Goal: Contribute content: Contribute content

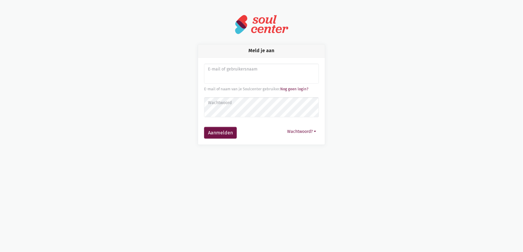
type input "sarahvds25@telenet.be"
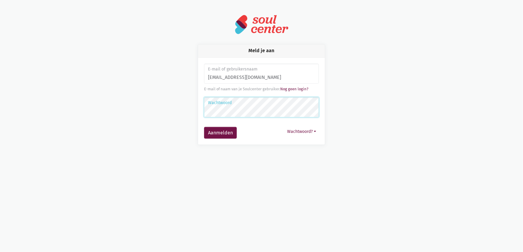
click at [204, 127] on button "Aanmelden" at bounding box center [220, 133] width 33 height 12
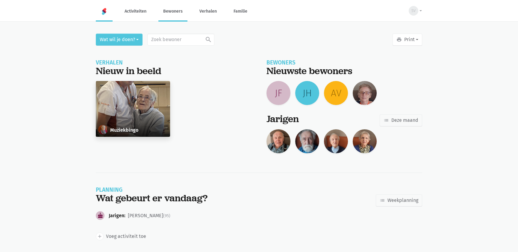
click at [171, 12] on link "Bewoners" at bounding box center [172, 11] width 29 height 20
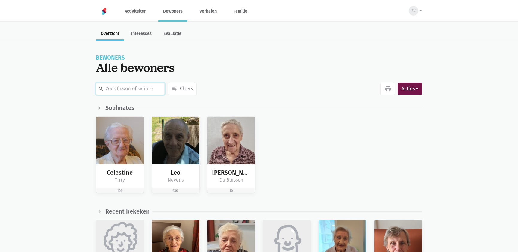
click at [137, 87] on input "text" at bounding box center [130, 89] width 69 height 12
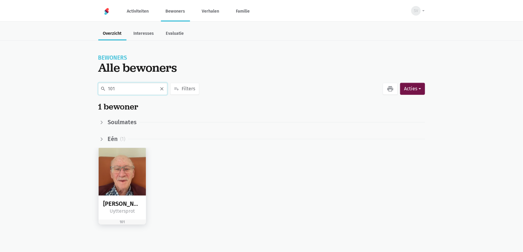
type input "101"
click at [120, 170] on img at bounding box center [123, 172] width 48 height 48
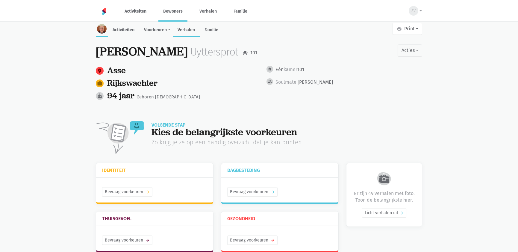
click at [183, 32] on link "Verhalen" at bounding box center [186, 30] width 27 height 13
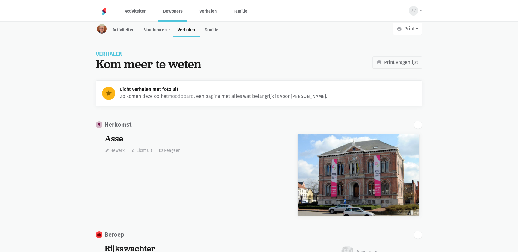
scroll to position [4300, 0]
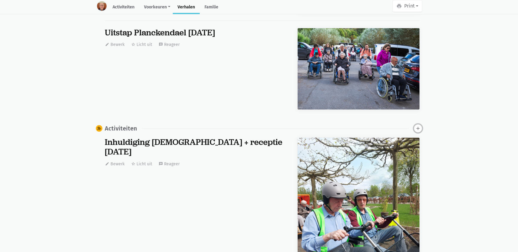
click at [418, 126] on icon "add" at bounding box center [417, 127] width 5 height 5
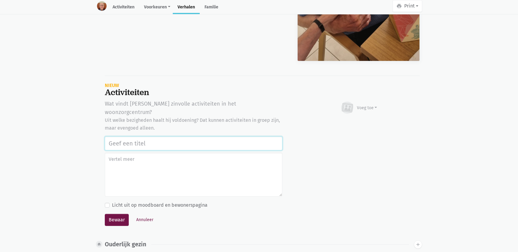
click at [141, 136] on input "text" at bounding box center [194, 143] width 178 height 14
type input "a"
drag, startPoint x: 279, startPoint y: 131, endPoint x: 85, endPoint y: 141, distance: 194.3
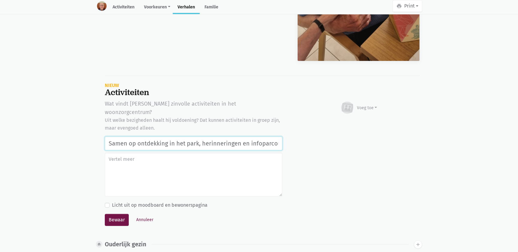
type input "Samen op ontdekking in het park, herinneringen en infoparcours in de tuin van w…"
click at [368, 105] on div "Voeg toe" at bounding box center [367, 108] width 20 height 6
click at [358, 120] on link "Afbeelding" at bounding box center [355, 125] width 43 height 10
click at [118, 213] on button "Bewaar" at bounding box center [117, 219] width 24 height 12
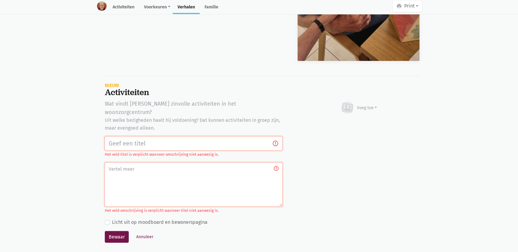
click at [138, 136] on input "text" at bounding box center [194, 143] width 178 height 14
paste input "Samen op ontdekking in het park, herinneringen en infoparcours in de tuin van w…"
type input "Samen op ontdekking in het park, herinneringen en infoparcours in de tuin van w…"
click at [370, 105] on div "Voeg toe" at bounding box center [367, 108] width 20 height 6
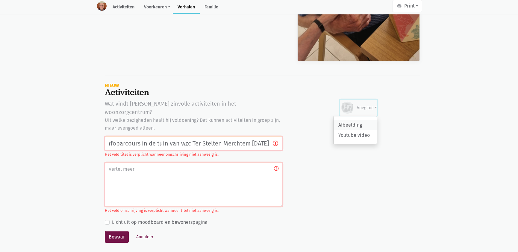
scroll to position [0, 0]
click at [361, 123] on link "Afbeelding" at bounding box center [355, 125] width 43 height 10
click at [375, 105] on div "Voeg toe" at bounding box center [367, 108] width 20 height 6
click at [349, 120] on link "Afbeelding" at bounding box center [355, 125] width 43 height 10
drag, startPoint x: 141, startPoint y: 180, endPoint x: 142, endPoint y: 177, distance: 3.7
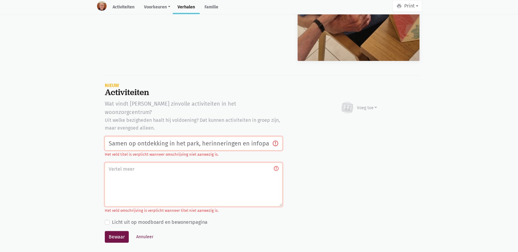
click at [141, 180] on textarea at bounding box center [194, 184] width 178 height 44
click at [172, 136] on input "Samen op ontdekking in het park, herinneringen en infoparcours in de tuin van w…" at bounding box center [194, 143] width 178 height 14
click at [145, 232] on button "Annuleer" at bounding box center [145, 236] width 22 height 9
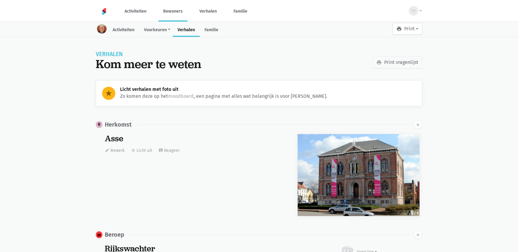
scroll to position [4300, 0]
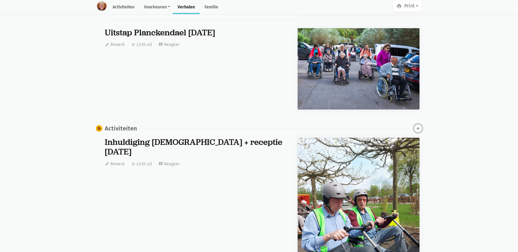
click at [414, 126] on button "add" at bounding box center [418, 128] width 8 height 8
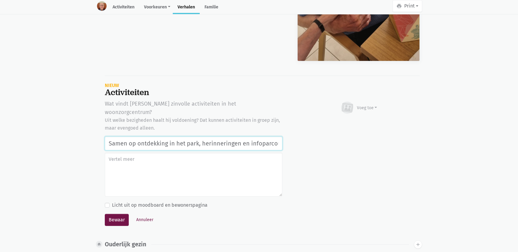
scroll to position [0, 147]
click at [362, 101] on div "Voeg toe" at bounding box center [358, 107] width 37 height 13
click at [354, 122] on link "Afbeelding" at bounding box center [355, 125] width 43 height 10
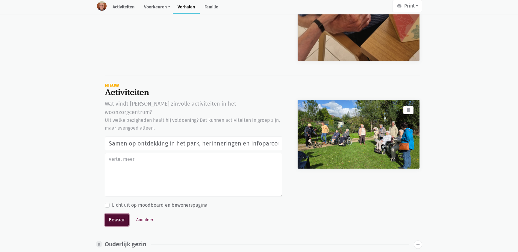
click at [120, 213] on button "Bewaar" at bounding box center [117, 219] width 24 height 12
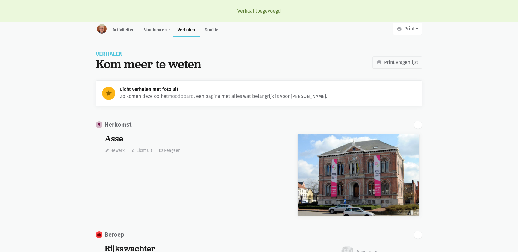
scroll to position [4300, 0]
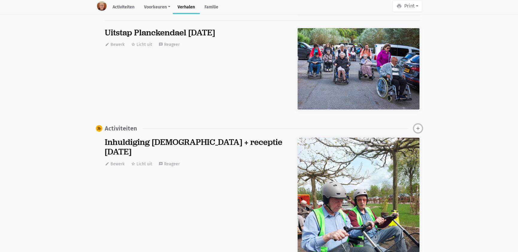
click at [419, 125] on icon "add" at bounding box center [417, 127] width 5 height 5
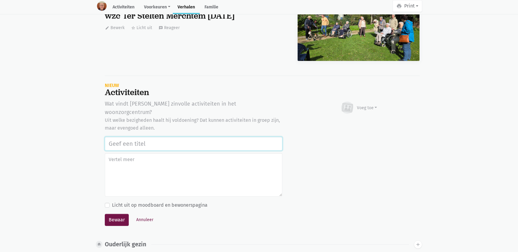
click at [190, 137] on input "text" at bounding box center [194, 144] width 178 height 14
paste input "Samen op ontdekking in het park, herinneringen en infoparcours in de tuin van w…"
type input "Samen op ontdekking in het park, herinneringen en infoparcours in de tuin van w…"
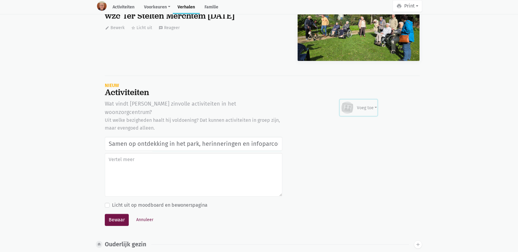
click at [367, 105] on div "Voeg toe" at bounding box center [367, 108] width 20 height 6
click at [355, 116] on div "Afbeelding Youtube video" at bounding box center [355, 130] width 44 height 28
click at [354, 121] on div "Voeg toe Afbeelding Youtube video Bezig met uploaden…" at bounding box center [358, 165] width 137 height 133
click at [365, 105] on div "Voeg toe" at bounding box center [367, 108] width 20 height 6
click at [357, 121] on link "Afbeelding" at bounding box center [355, 125] width 43 height 10
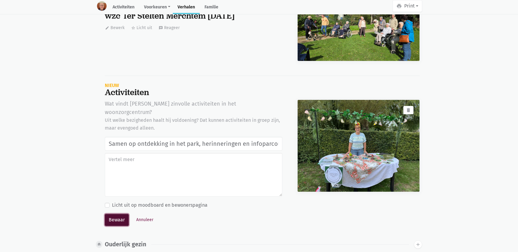
click at [118, 213] on button "Bewaar" at bounding box center [117, 219] width 24 height 12
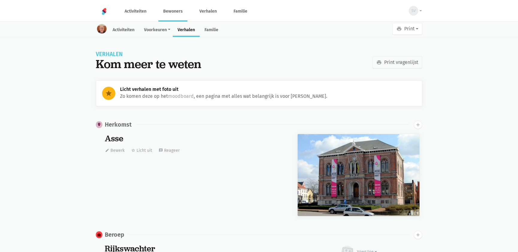
scroll to position [4300, 0]
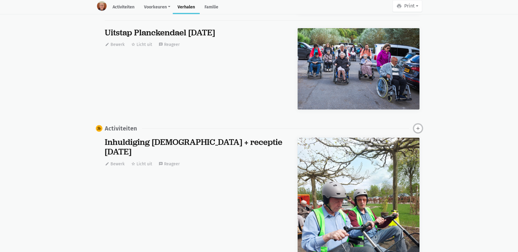
click at [420, 126] on icon "add" at bounding box center [417, 127] width 5 height 5
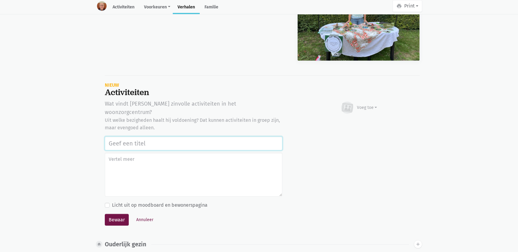
click at [161, 136] on input "text" at bounding box center [194, 143] width 178 height 14
paste input "Samen op ontdekking in het park, herinneringen en infoparcours in de tuin van w…"
type input "Samen op ontdekking in het park, herinneringen en infoparcours in de tuin van w…"
click at [363, 106] on div "Voeg toe" at bounding box center [367, 107] width 20 height 6
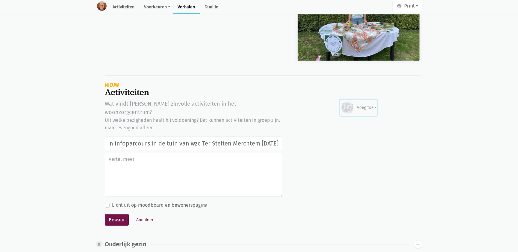
scroll to position [0, 0]
click at [358, 122] on link "Afbeelding" at bounding box center [355, 125] width 43 height 10
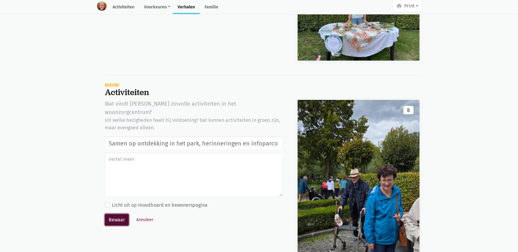
click at [114, 213] on button "Bewaar" at bounding box center [117, 219] width 24 height 12
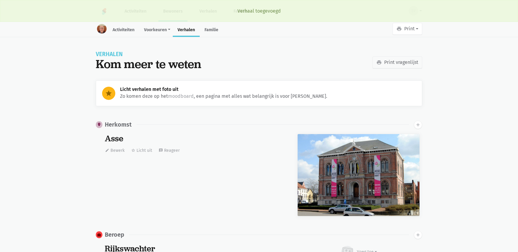
scroll to position [4300, 0]
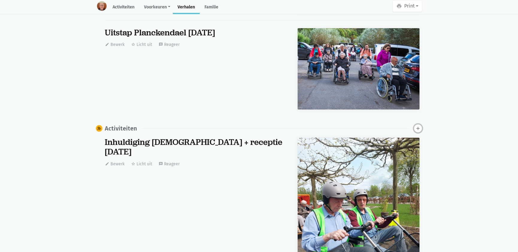
click at [416, 127] on icon "add" at bounding box center [417, 127] width 5 height 5
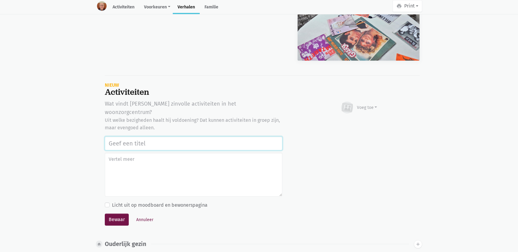
click at [129, 136] on input "text" at bounding box center [194, 143] width 178 height 14
paste input "Samen op ontdekking in het park, herinneringen en infoparcours in de tuin van w…"
type input "Samen op ontdekking in het park, herinneringen en infoparcours in de tuin van w…"
click at [365, 106] on div "Voeg toe" at bounding box center [367, 107] width 20 height 6
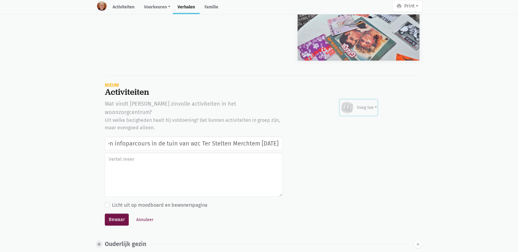
scroll to position [0, 0]
click at [357, 120] on link "Afbeelding" at bounding box center [355, 125] width 43 height 10
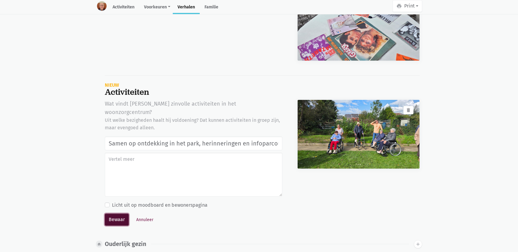
click at [119, 213] on button "Bewaar" at bounding box center [117, 219] width 24 height 12
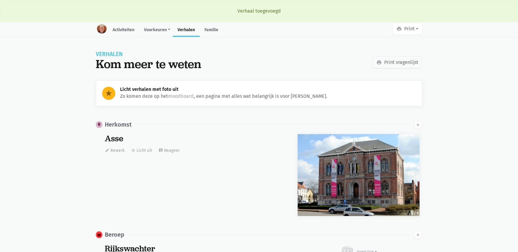
scroll to position [4300, 0]
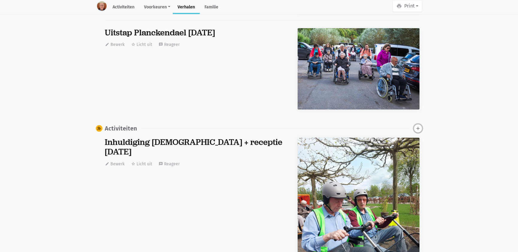
click at [417, 126] on icon "add" at bounding box center [417, 127] width 5 height 5
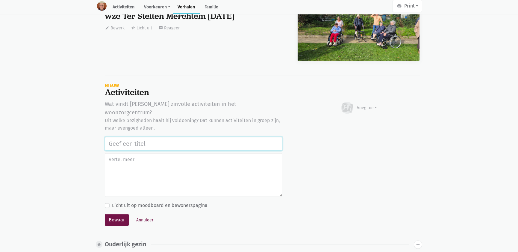
click at [153, 137] on input "text" at bounding box center [194, 144] width 178 height 14
paste input "Samen op ontdekking in het park, herinneringen en infoparcours in de tuin van w…"
type input "Samen op ontdekking in het park, herinneringen en infoparcours in de tuin van w…"
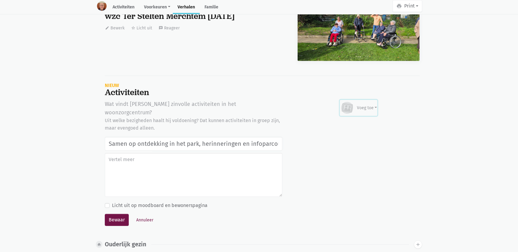
click at [361, 101] on div "Voeg toe" at bounding box center [358, 107] width 37 height 13
click at [355, 122] on link "Afbeelding" at bounding box center [355, 125] width 43 height 10
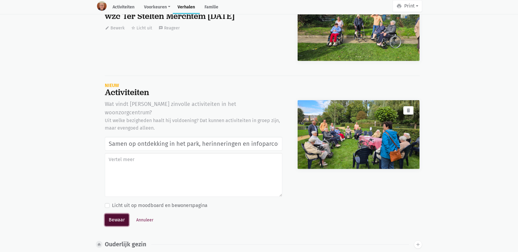
click at [117, 213] on button "Bewaar" at bounding box center [117, 219] width 24 height 12
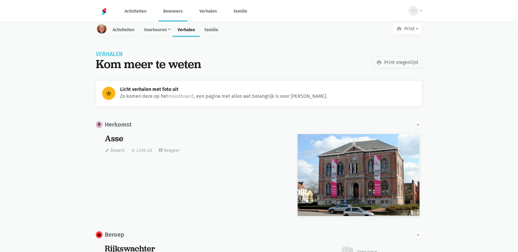
click at [178, 8] on link "Bewoners" at bounding box center [172, 11] width 29 height 20
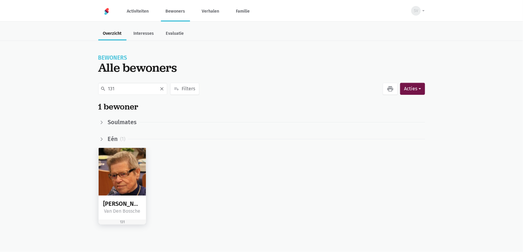
type input "131"
click at [126, 179] on img at bounding box center [123, 172] width 48 height 48
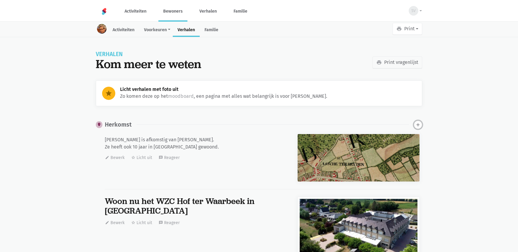
click at [419, 124] on icon "add" at bounding box center [417, 124] width 5 height 5
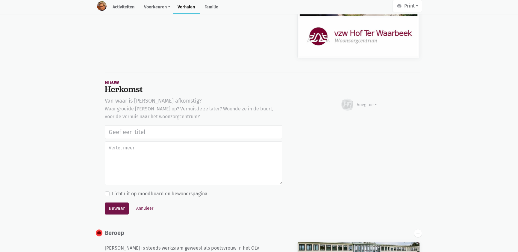
click at [160, 132] on input "text" at bounding box center [194, 132] width 178 height 14
type input "Samen op ontdekking in het park, herinneringen en infoparcours in de tuin van w…"
click at [370, 107] on div "Voeg toe" at bounding box center [358, 104] width 37 height 13
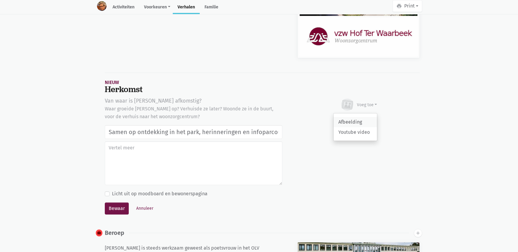
click at [359, 120] on link "Afbeelding" at bounding box center [355, 122] width 43 height 10
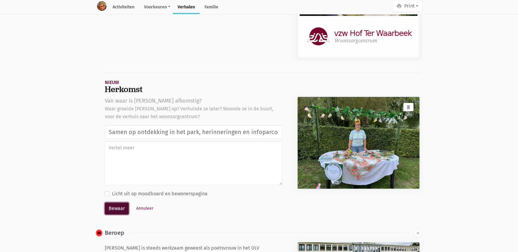
click at [111, 207] on button "Bewaar" at bounding box center [117, 208] width 24 height 12
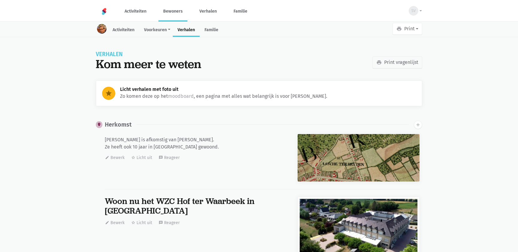
scroll to position [9700, 0]
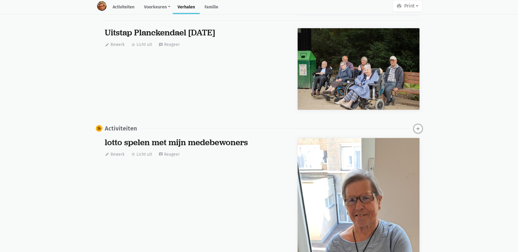
click at [419, 126] on icon "add" at bounding box center [417, 128] width 5 height 5
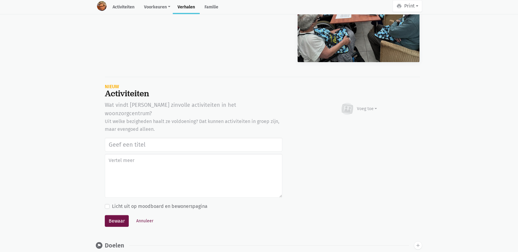
click at [125, 137] on input "text" at bounding box center [194, 144] width 178 height 14
type input "Samen op ontdekking in het park, herinneringen en infoparcours in de tuin van w…"
drag, startPoint x: 371, startPoint y: 105, endPoint x: 369, endPoint y: 110, distance: 5.1
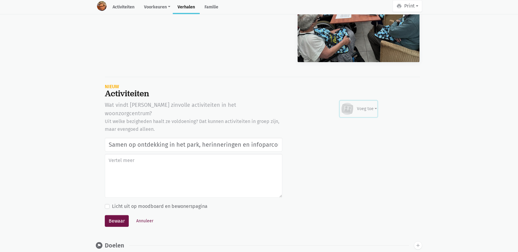
click at [371, 105] on div "Voeg toe" at bounding box center [367, 108] width 20 height 6
click at [363, 121] on link "Afbeelding" at bounding box center [355, 126] width 43 height 10
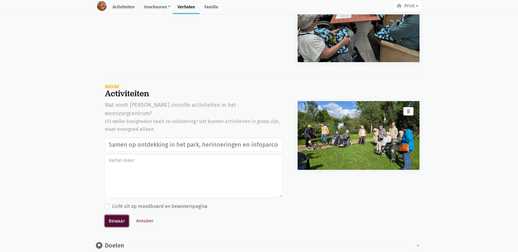
click at [117, 215] on button "Bewaar" at bounding box center [117, 221] width 24 height 12
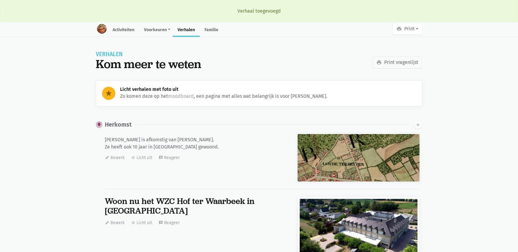
scroll to position [9700, 0]
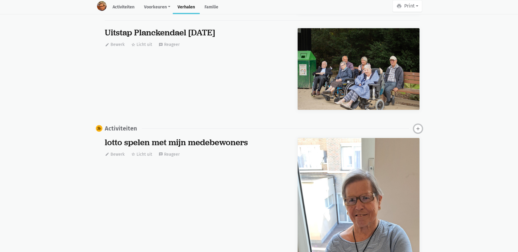
click at [419, 126] on icon "add" at bounding box center [417, 128] width 5 height 5
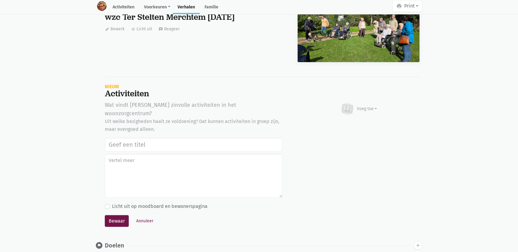
click at [128, 137] on input "text" at bounding box center [194, 144] width 178 height 14
type input "Samen op ontdekking in het park, herinneringen en infoparcours in de tuin van w…"
click at [357, 105] on div "Voeg toe" at bounding box center [367, 108] width 20 height 6
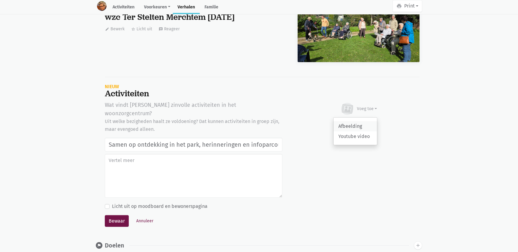
click at [351, 122] on link "Afbeelding" at bounding box center [355, 126] width 43 height 10
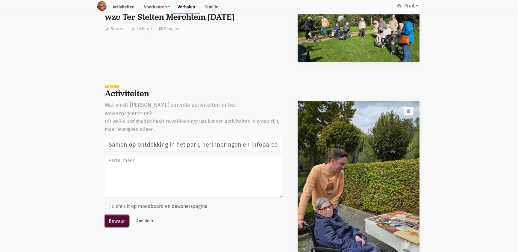
click at [109, 215] on button "Bewaar" at bounding box center [117, 221] width 24 height 12
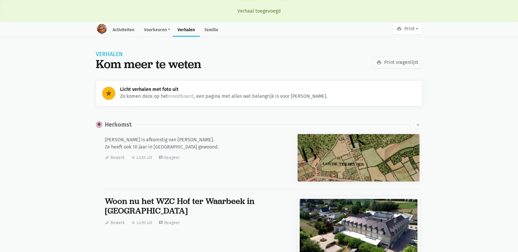
scroll to position [9700, 0]
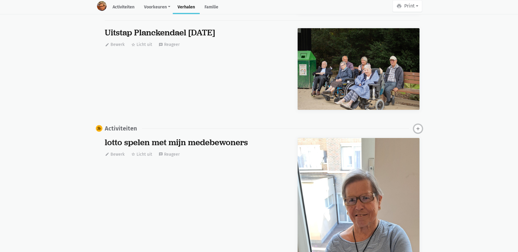
click at [419, 128] on button "add" at bounding box center [418, 128] width 8 height 8
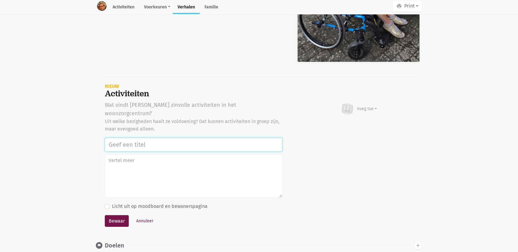
click at [142, 137] on input "text" at bounding box center [194, 144] width 178 height 14
paste input "Samen op ontdekking in het park, herinneringen en infoparcours in de tuin van w…"
type input "Samen op ontdekking in het park, herinneringen en infoparcours in de tuin van w…"
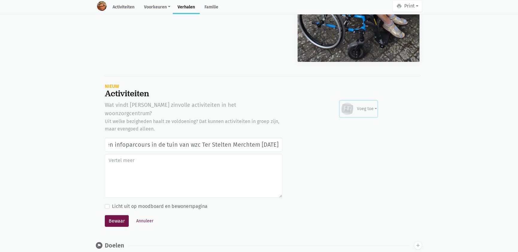
click at [369, 105] on div "Voeg toe" at bounding box center [367, 108] width 20 height 6
click at [365, 122] on link "Afbeelding" at bounding box center [355, 126] width 43 height 10
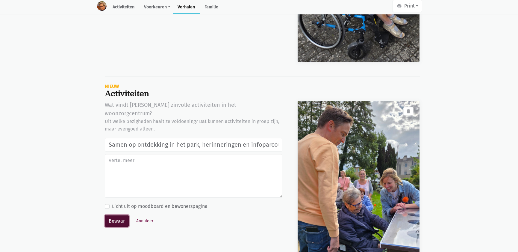
click at [113, 215] on button "Bewaar" at bounding box center [117, 221] width 24 height 12
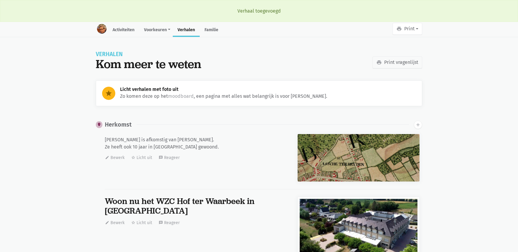
scroll to position [9700, 0]
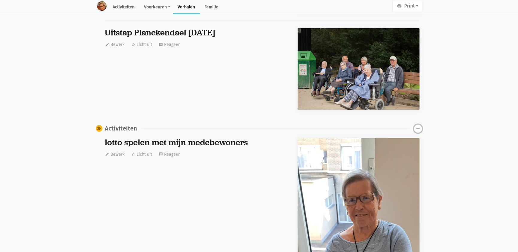
click at [419, 128] on icon "add" at bounding box center [417, 128] width 5 height 5
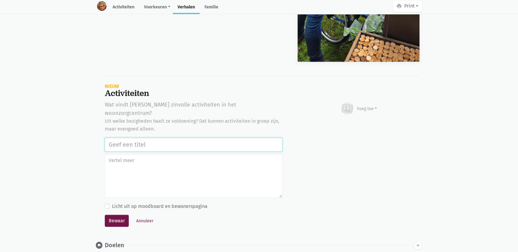
click at [128, 137] on input "text" at bounding box center [194, 144] width 178 height 14
paste input "Samen op ontdekking in het park, herinneringen en infoparcours in de tuin van w…"
type input "Samen op ontdekking in het park, herinneringen en infoparcours in de tuin van w…"
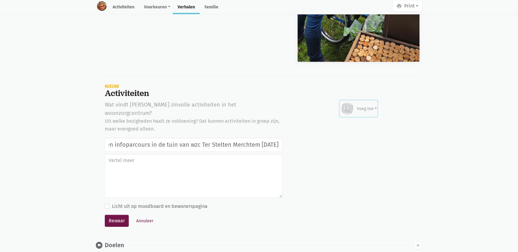
scroll to position [0, 0]
click at [374, 102] on div "Voeg toe" at bounding box center [358, 108] width 37 height 13
click at [350, 121] on link "Afbeelding" at bounding box center [355, 126] width 43 height 10
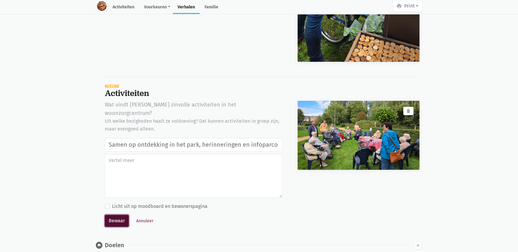
click at [115, 214] on button "Bewaar" at bounding box center [117, 220] width 24 height 12
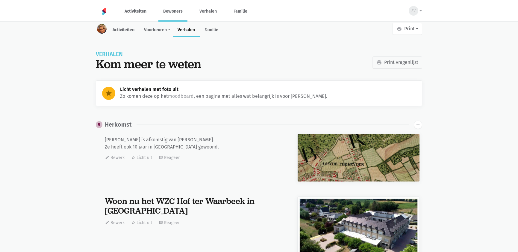
click at [172, 14] on link "Bewoners" at bounding box center [172, 11] width 29 height 20
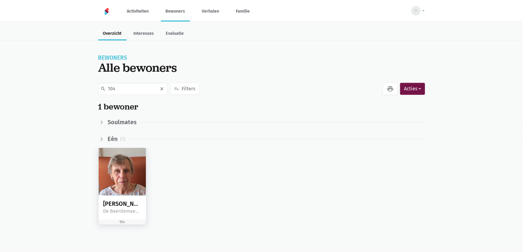
type input "104"
click at [121, 157] on img at bounding box center [123, 172] width 48 height 48
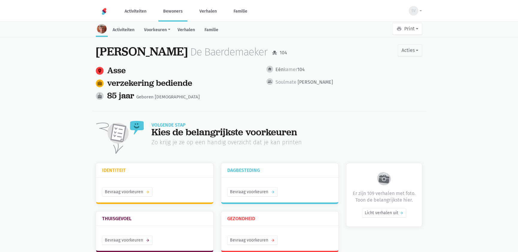
click at [189, 29] on link "Verhalen" at bounding box center [186, 30] width 27 height 13
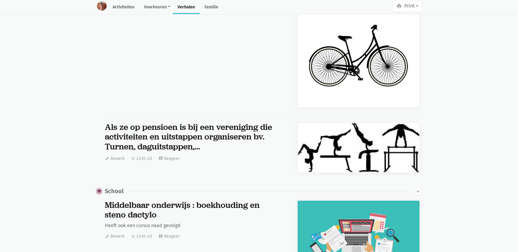
scroll to position [4969, 0]
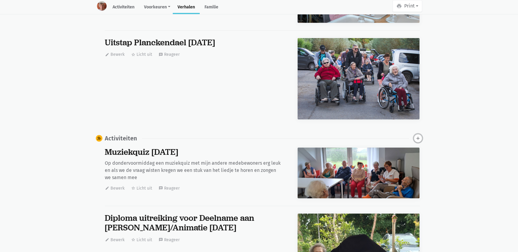
click at [420, 135] on icon "add" at bounding box center [417, 137] width 5 height 5
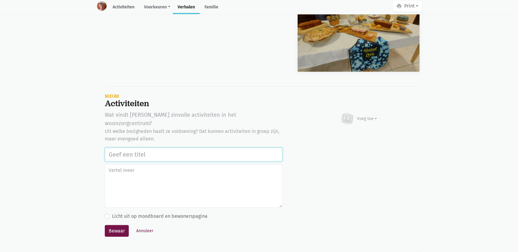
click at [156, 147] on input "text" at bounding box center [194, 154] width 178 height 14
paste input "Samen op ontdekking in het park, herinneringen en infoparcours in de tuin van w…"
type input "Samen op ontdekking in het park, herinneringen en infoparcours in de tuin van w…"
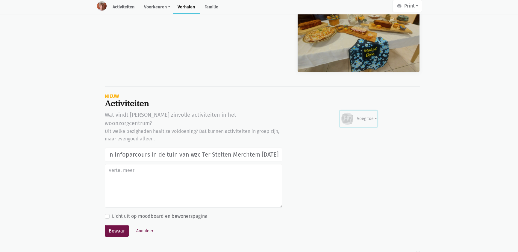
scroll to position [0, 0]
click at [360, 115] on div "Voeg toe" at bounding box center [367, 118] width 20 height 6
click at [356, 141] on link "Youtube video" at bounding box center [355, 146] width 43 height 10
click at [359, 115] on div "Voeg toe" at bounding box center [367, 118] width 20 height 6
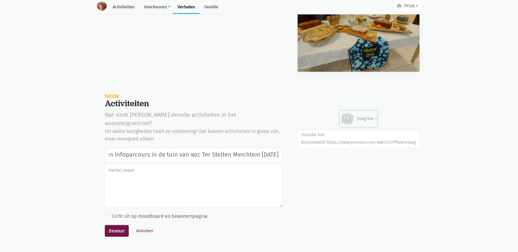
scroll to position [0, 0]
click at [356, 127] on div "Afbeelding Youtube video" at bounding box center [355, 141] width 44 height 28
click at [363, 115] on div "Voeg toe" at bounding box center [367, 118] width 20 height 6
click at [355, 131] on link "Afbeelding" at bounding box center [355, 136] width 43 height 10
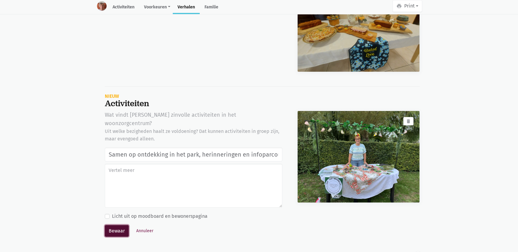
click at [117, 225] on button "Bewaar" at bounding box center [117, 231] width 24 height 12
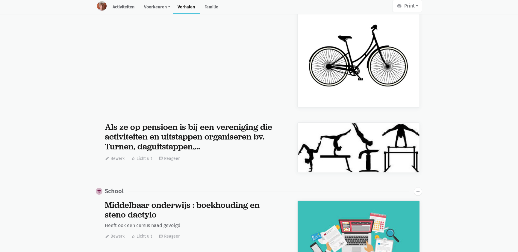
scroll to position [4969, 0]
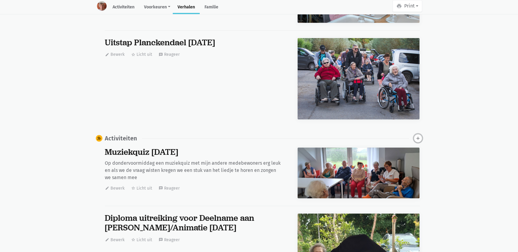
click at [420, 135] on icon "add" at bounding box center [417, 137] width 5 height 5
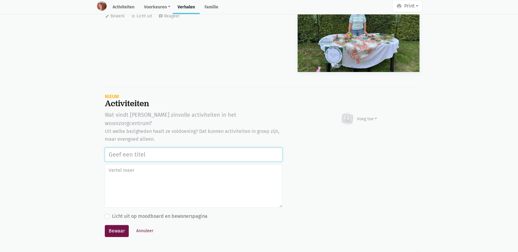
click at [122, 147] on input "text" at bounding box center [194, 154] width 178 height 14
paste input "Samen op ontdekking in het park, herinneringen en infoparcours in de tuin van w…"
type input "Samen op ontdekking in het park, herinneringen en infoparcours in de tuin van w…"
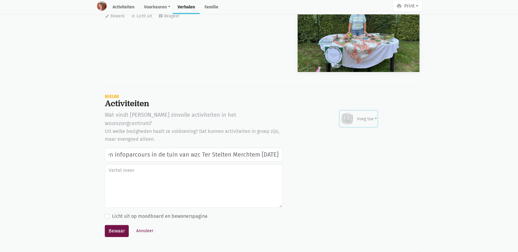
drag, startPoint x: 361, startPoint y: 103, endPoint x: 354, endPoint y: 118, distance: 16.8
click at [361, 116] on div "Voeg toe" at bounding box center [367, 119] width 20 height 6
click at [353, 131] on link "Afbeelding" at bounding box center [355, 136] width 43 height 10
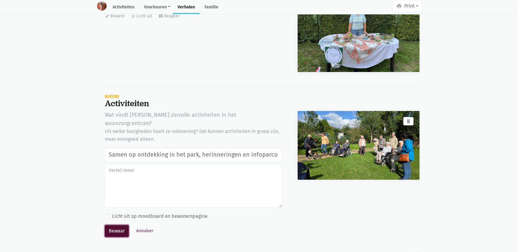
click at [115, 225] on button "Bewaar" at bounding box center [117, 231] width 24 height 12
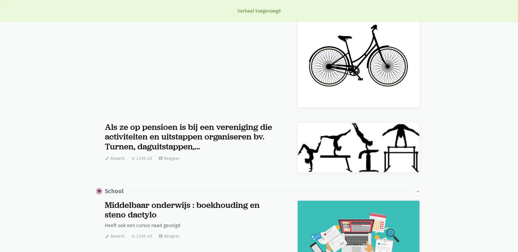
scroll to position [4969, 0]
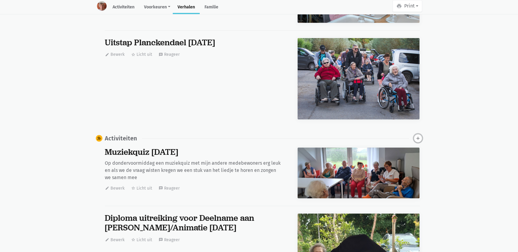
click at [417, 135] on icon "add" at bounding box center [417, 137] width 5 height 5
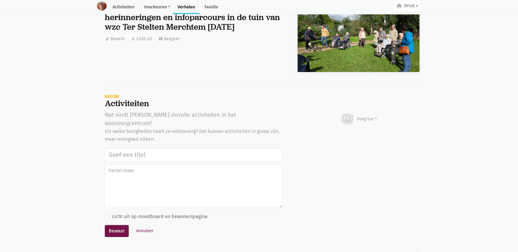
click at [122, 148] on input "text" at bounding box center [194, 155] width 178 height 14
type input "Samen op ontdekking in het park, herinneringen en infoparcours in de tuin van w…"
click at [367, 116] on div "Voeg toe" at bounding box center [367, 119] width 20 height 6
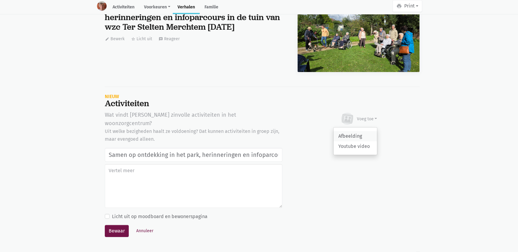
click at [352, 131] on link "Afbeelding" at bounding box center [355, 136] width 43 height 10
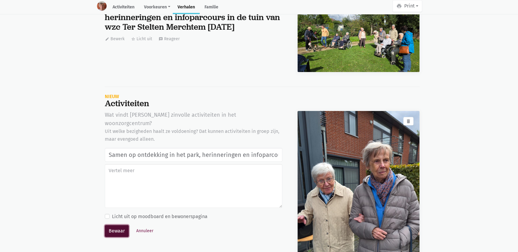
click at [112, 225] on button "Bewaar" at bounding box center [117, 231] width 24 height 12
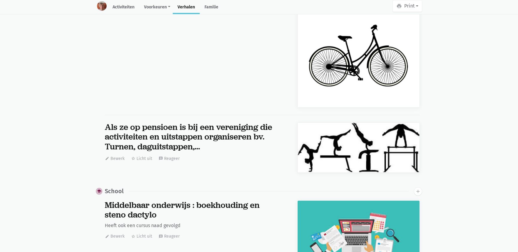
scroll to position [4969, 0]
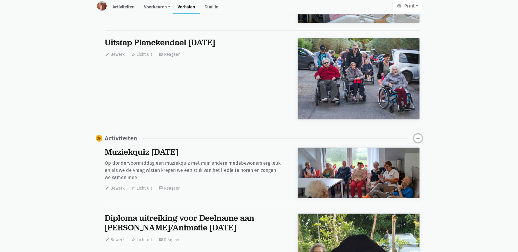
click at [417, 135] on icon "add" at bounding box center [417, 137] width 5 height 5
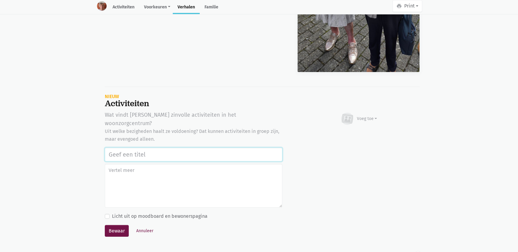
click at [125, 147] on input "text" at bounding box center [194, 154] width 178 height 14
paste input "Samen op ontdekking in het park, herinneringen en infoparcours in de tuin van w…"
type input "Samen op ontdekking in het park, herinneringen en infoparcours in de tuin van w…"
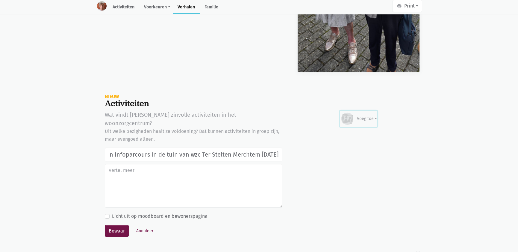
click at [371, 115] on div "Voeg toe" at bounding box center [367, 118] width 20 height 6
click at [363, 131] on link "Afbeelding" at bounding box center [355, 136] width 43 height 10
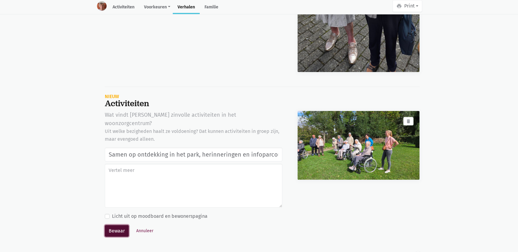
click at [114, 225] on button "Bewaar" at bounding box center [117, 231] width 24 height 12
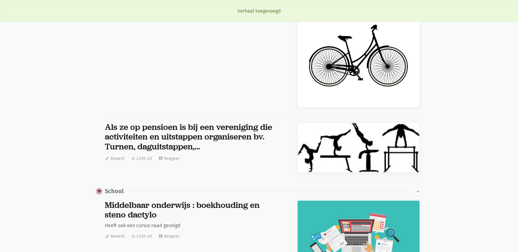
scroll to position [4969, 0]
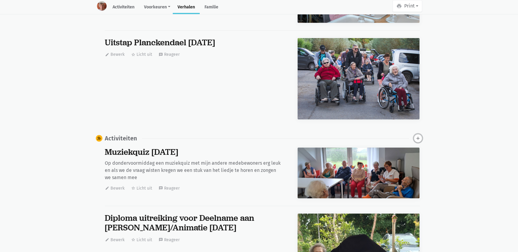
click at [417, 135] on icon "add" at bounding box center [417, 137] width 5 height 5
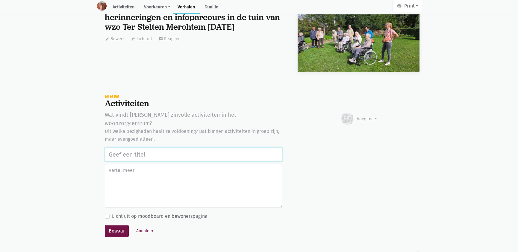
click at [126, 147] on input "text" at bounding box center [194, 154] width 178 height 14
paste input "Samen op ontdekking in het park, herinneringen en infoparcours in de tuin van w…"
type input "Samen op ontdekking in het park, herinneringen en infoparcours in de tuin van w…"
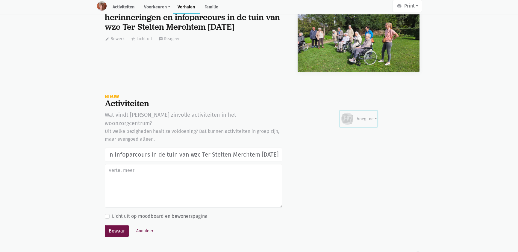
scroll to position [0, 0]
drag, startPoint x: 364, startPoint y: 103, endPoint x: 357, endPoint y: 114, distance: 13.5
click at [364, 116] on div "Voeg toe" at bounding box center [367, 119] width 20 height 6
click at [352, 131] on link "Afbeelding" at bounding box center [355, 136] width 43 height 10
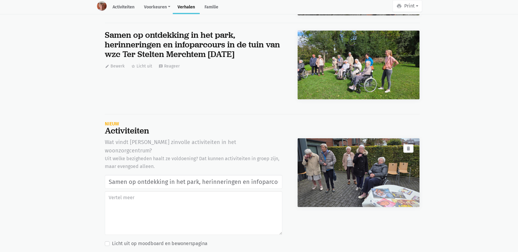
scroll to position [14942, 0]
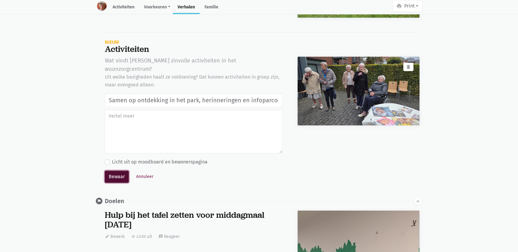
click at [117, 170] on button "Bewaar" at bounding box center [117, 176] width 24 height 12
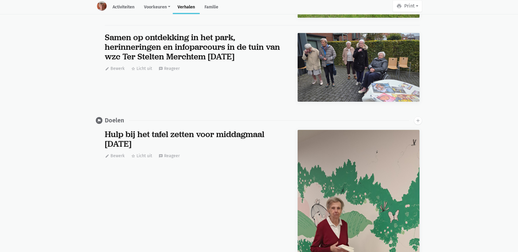
scroll to position [0, 0]
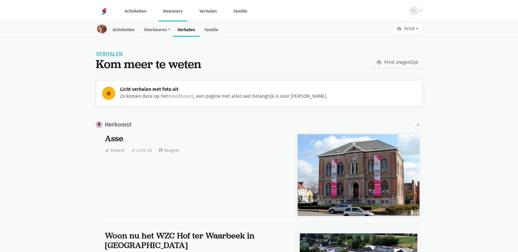
click at [170, 6] on link "Bewoners" at bounding box center [172, 11] width 29 height 20
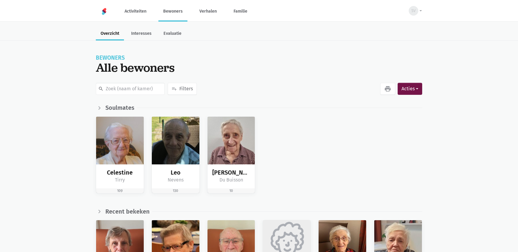
click at [116, 88] on input "text" at bounding box center [130, 89] width 69 height 12
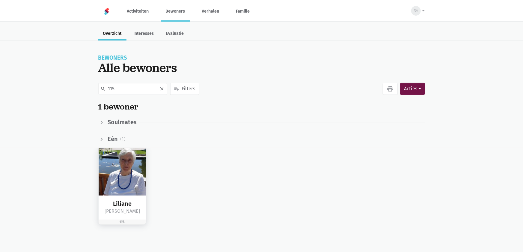
type input "115"
click at [125, 171] on img at bounding box center [123, 172] width 48 height 48
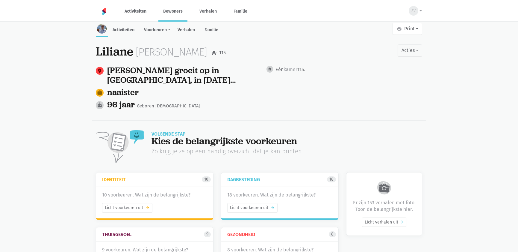
click at [193, 34] on link "Verhalen" at bounding box center [186, 30] width 27 height 13
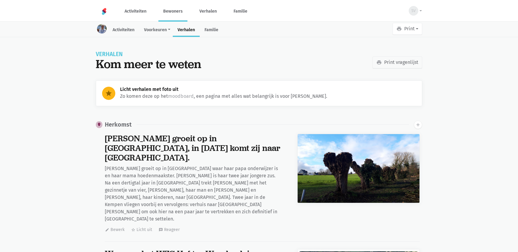
scroll to position [8363, 0]
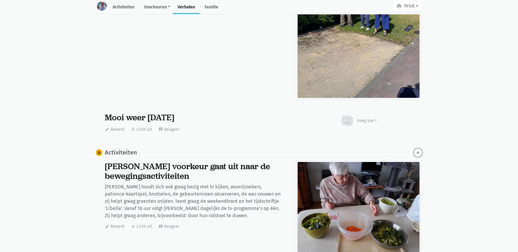
click at [417, 150] on icon "add" at bounding box center [417, 152] width 5 height 5
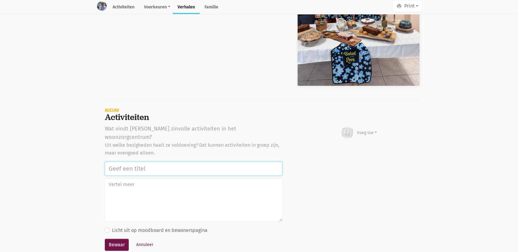
click at [187, 161] on input "text" at bounding box center [194, 168] width 178 height 14
paste input "Samen op ontdekking in het park, herinneringen en infoparcours in de tuin van w…"
type input "Samen op ontdekking in het park, herinneringen en infoparcours in de tuin van w…"
click at [369, 129] on div "Voeg toe" at bounding box center [367, 132] width 20 height 6
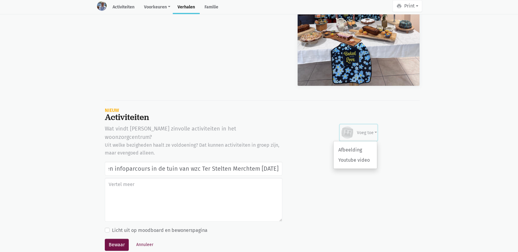
scroll to position [0, 0]
click at [356, 145] on link "Afbeelding" at bounding box center [355, 150] width 43 height 10
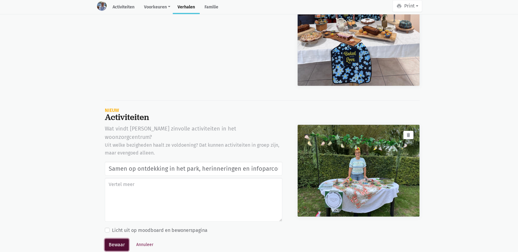
click at [110, 238] on button "Bewaar" at bounding box center [117, 244] width 24 height 12
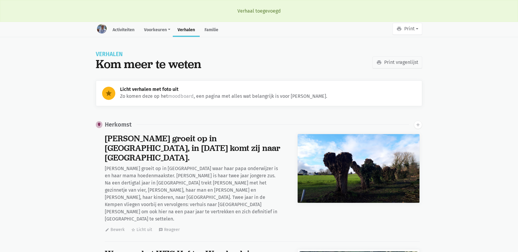
scroll to position [8363, 0]
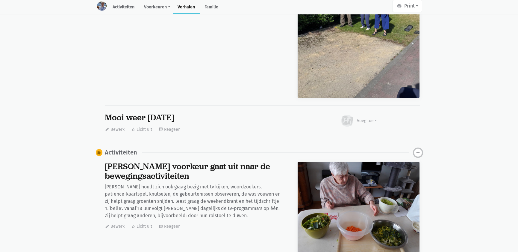
click at [417, 150] on icon "add" at bounding box center [417, 152] width 5 height 5
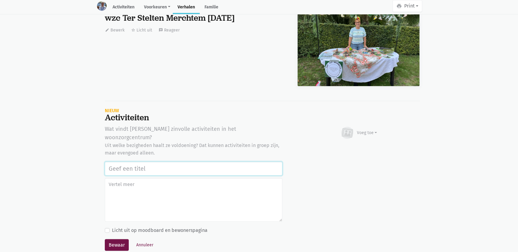
click at [121, 161] on input "text" at bounding box center [194, 168] width 178 height 14
paste input "Samen op ontdekking in het park, herinneringen en infoparcours in de tuin van w…"
type input "Samen op ontdekking in het park, herinneringen en infoparcours in de tuin van w…"
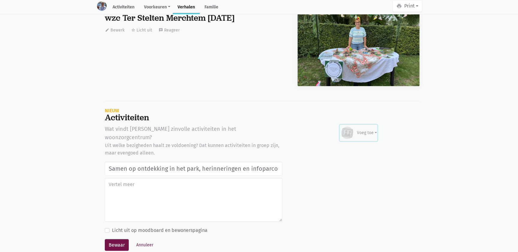
drag, startPoint x: 375, startPoint y: 99, endPoint x: 374, endPoint y: 103, distance: 4.4
click at [375, 126] on div "Voeg toe" at bounding box center [358, 132] width 37 height 13
click at [356, 145] on link "Afbeelding" at bounding box center [355, 150] width 43 height 10
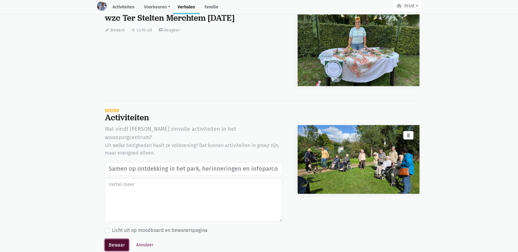
click at [116, 239] on button "Bewaar" at bounding box center [117, 245] width 24 height 12
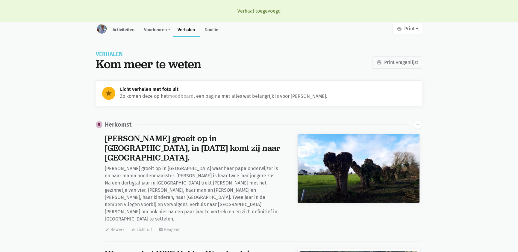
scroll to position [8363, 0]
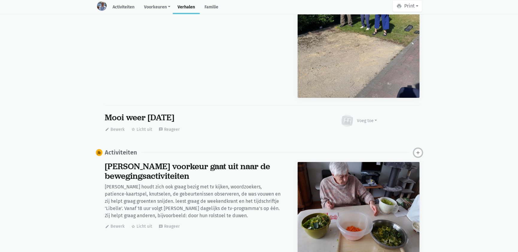
click at [416, 150] on icon "add" at bounding box center [417, 152] width 5 height 5
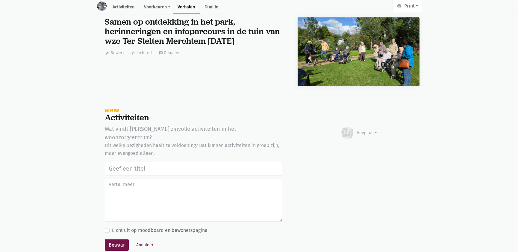
click at [113, 161] on input "text" at bounding box center [194, 168] width 178 height 14
type input "Samen op ontdekking in het park, herinneringen en infoparcours in de tuin van w…"
click at [371, 129] on div "Voeg toe" at bounding box center [367, 132] width 20 height 6
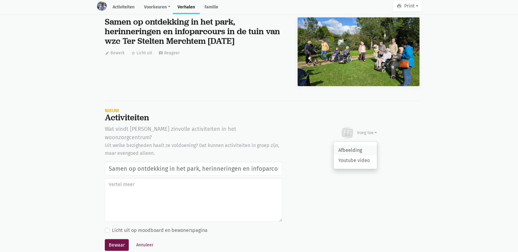
click at [358, 145] on link "Afbeelding" at bounding box center [355, 150] width 43 height 10
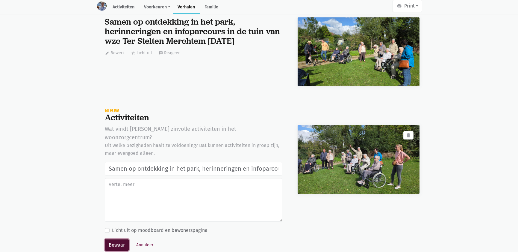
click at [112, 239] on button "Bewaar" at bounding box center [117, 245] width 24 height 12
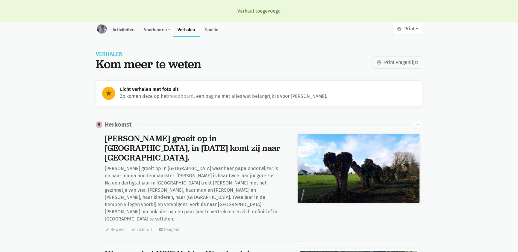
scroll to position [8363, 0]
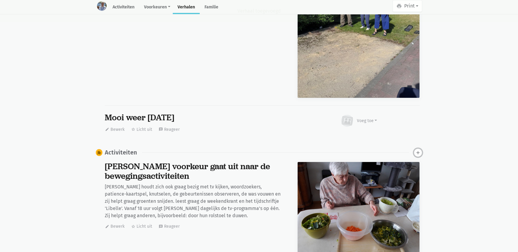
click at [420, 150] on icon "add" at bounding box center [417, 152] width 5 height 5
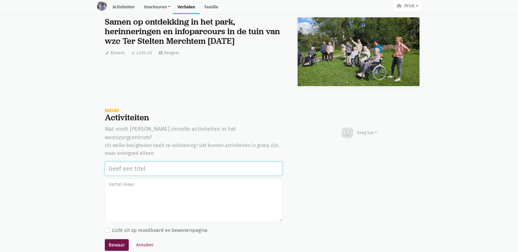
click at [108, 161] on input "text" at bounding box center [194, 168] width 178 height 14
paste input "Samen op ontdekking in het park, herinneringen en infoparcours in de tuin van w…"
type input "Samen op ontdekking in het park, herinneringen en infoparcours in de tuin van w…"
click at [366, 129] on div "Voeg toe" at bounding box center [367, 132] width 20 height 6
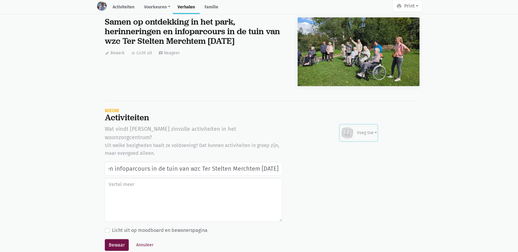
scroll to position [0, 0]
click at [349, 145] on link "Afbeelding" at bounding box center [355, 150] width 43 height 10
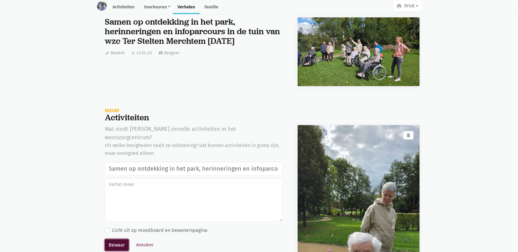
click at [121, 239] on button "Bewaar" at bounding box center [117, 245] width 24 height 12
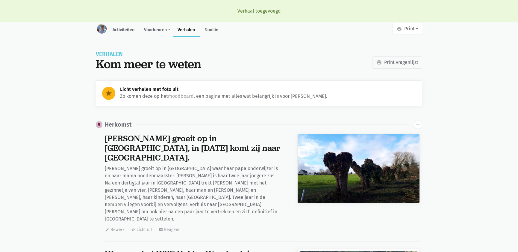
scroll to position [8363, 0]
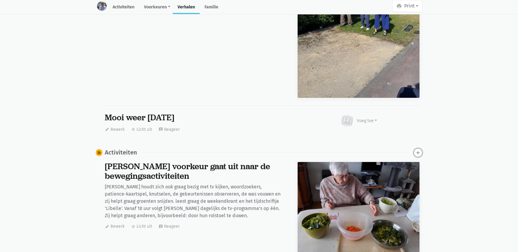
click at [419, 150] on icon "add" at bounding box center [417, 152] width 5 height 5
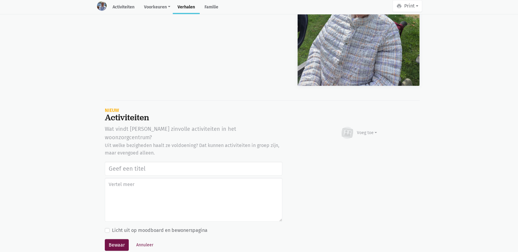
click at [137, 161] on input "text" at bounding box center [194, 168] width 178 height 14
type input "Samen op ontdekking in het park, herinneringen en infoparcours in de tuin van w…"
click at [368, 129] on div "Voeg toe" at bounding box center [367, 132] width 20 height 6
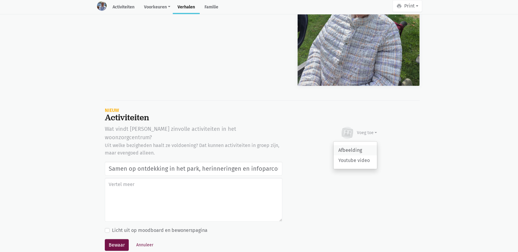
click at [356, 145] on link "Afbeelding" at bounding box center [355, 150] width 43 height 10
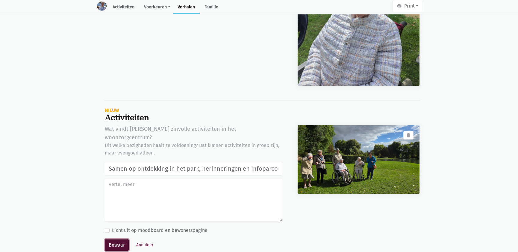
click at [115, 239] on button "Bewaar" at bounding box center [117, 245] width 24 height 12
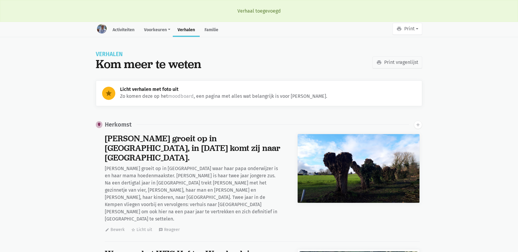
scroll to position [8363, 0]
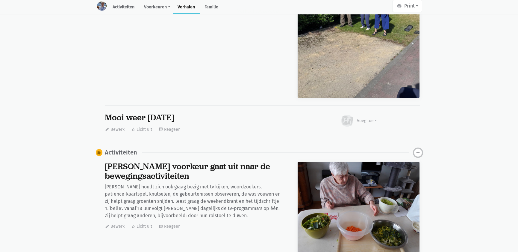
click at [417, 150] on icon "add" at bounding box center [417, 152] width 5 height 5
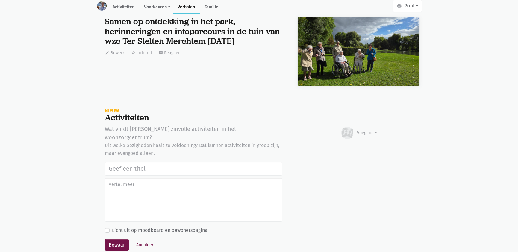
click at [133, 161] on input "text" at bounding box center [194, 168] width 178 height 14
type input "Samen op ontdekking in het park, herinneringen en infoparcours in de tuin van w…"
click at [363, 126] on div "Voeg toe" at bounding box center [358, 132] width 37 height 13
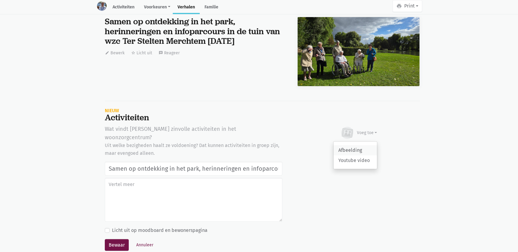
click at [355, 145] on link "Afbeelding" at bounding box center [355, 150] width 43 height 10
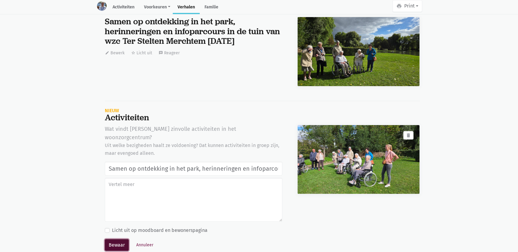
click at [124, 239] on button "Bewaar" at bounding box center [117, 245] width 24 height 12
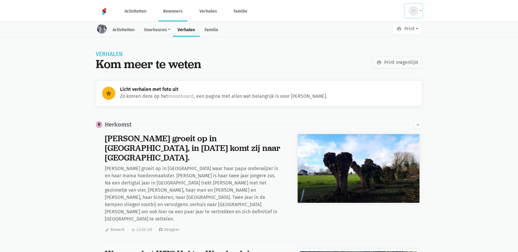
click at [414, 13] on span "SV" at bounding box center [413, 11] width 4 height 6
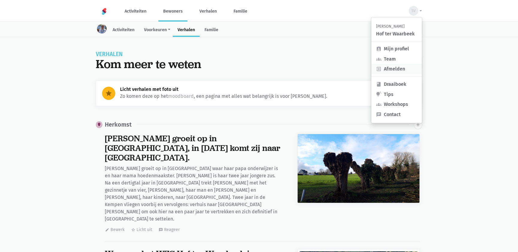
click at [394, 68] on link "exit_to_app Afmelden" at bounding box center [396, 69] width 51 height 10
